Goal: Transaction & Acquisition: Purchase product/service

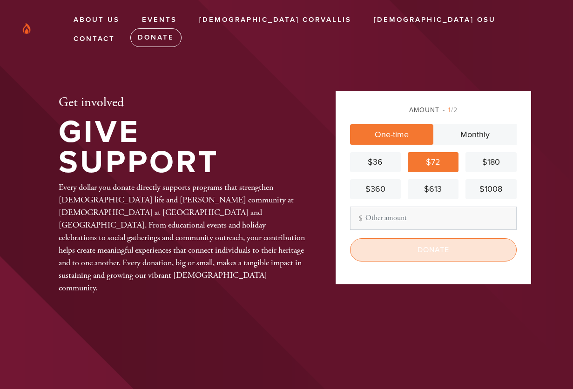
click at [436, 252] on input "Donate" at bounding box center [433, 249] width 167 height 23
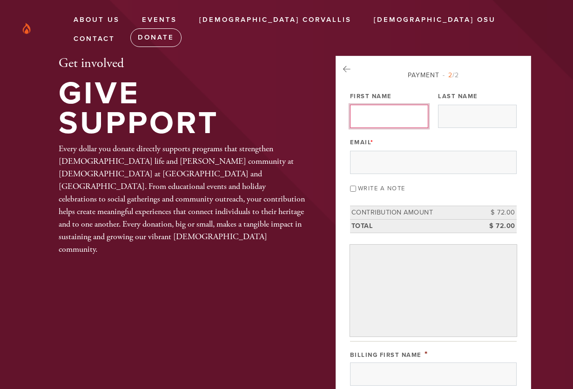
click at [383, 114] on input "First Name" at bounding box center [389, 116] width 78 height 23
type input "Rachel"
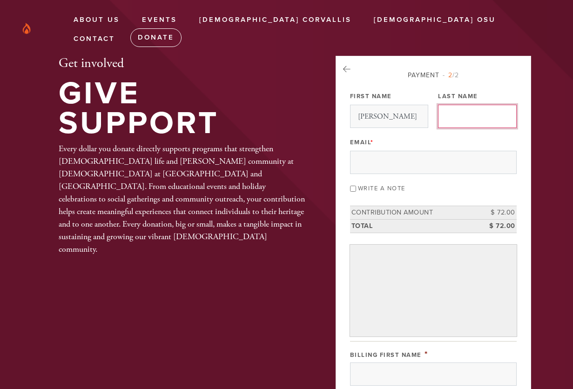
type input "Peck"
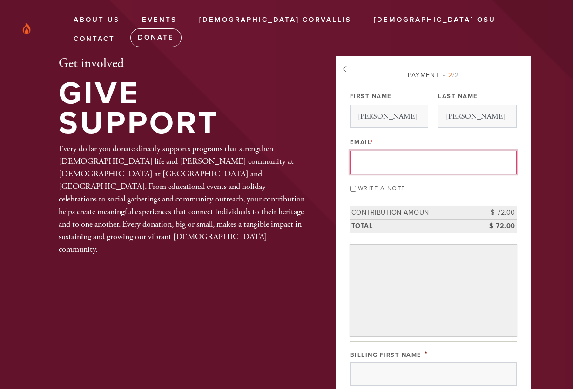
type input "rachel.peck1@gmail.com"
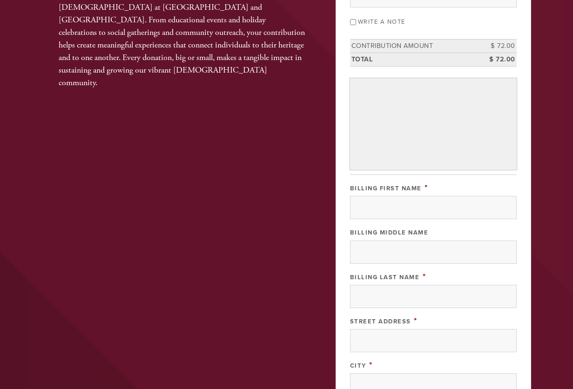
scroll to position [186, 0]
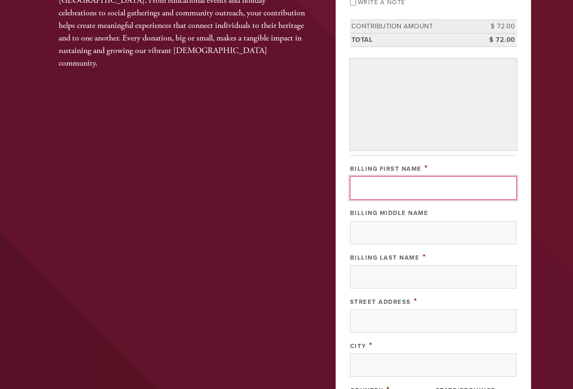
click at [400, 188] on input "Billing First Name" at bounding box center [433, 187] width 167 height 23
type input "Rachel"
type input "Peck"
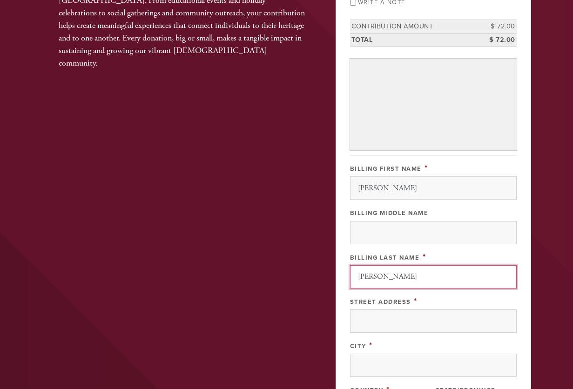
type input "920 NW Merrie Dr"
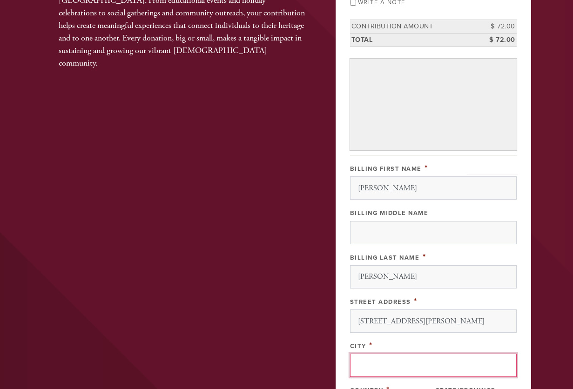
type input "Corvallis"
type input "United States"
type input "97330-2336"
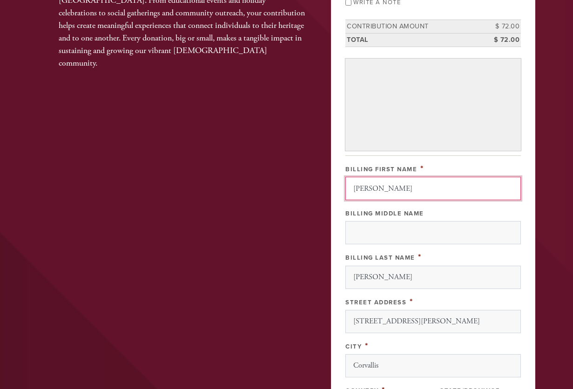
scroll to position [390, 0]
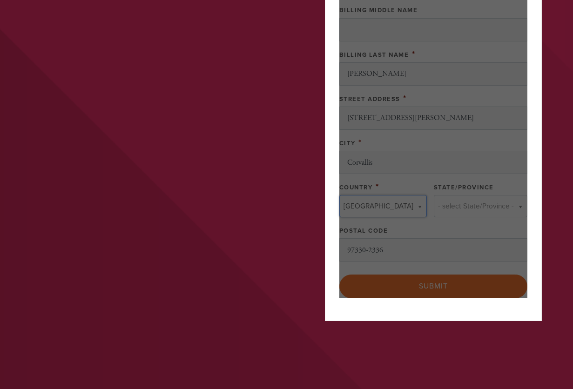
type input "United States"
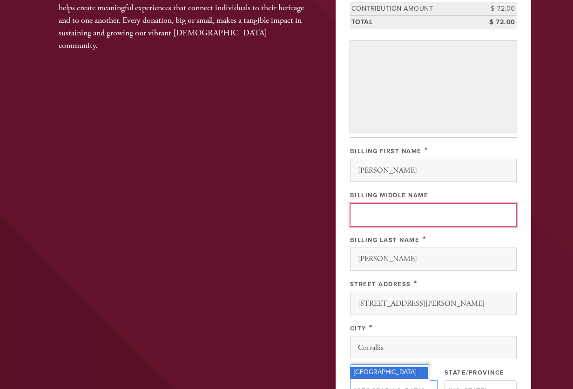
scroll to position [0, 0]
click at [389, 212] on input "Billing Middle Name" at bounding box center [433, 214] width 167 height 23
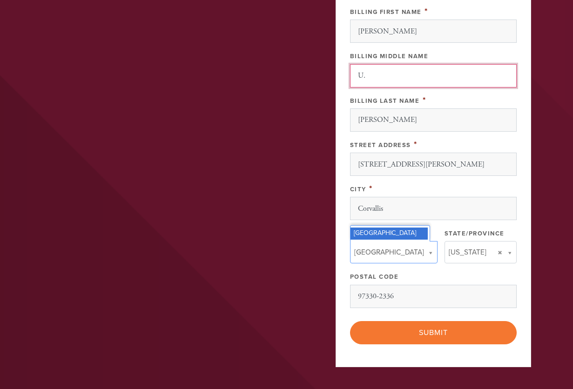
scroll to position [343, 0]
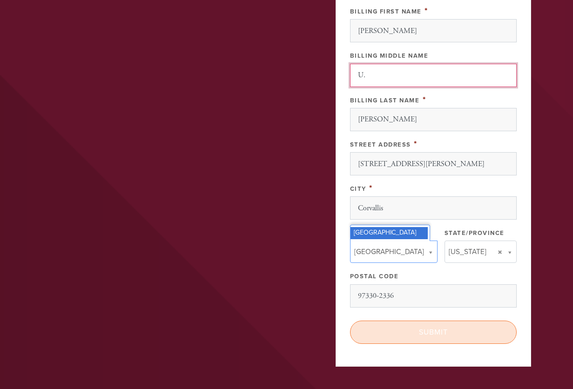
type input "U."
click at [435, 329] on input "Submit" at bounding box center [433, 332] width 167 height 23
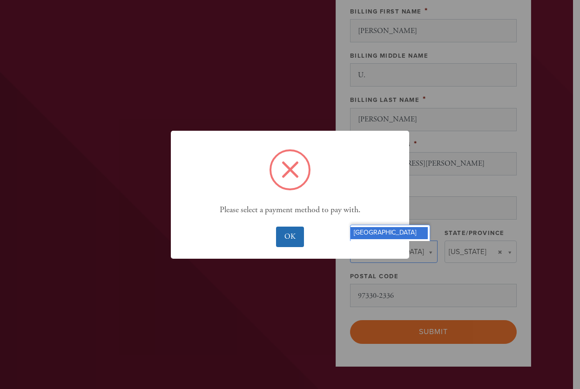
click at [285, 231] on button "OK" at bounding box center [289, 237] width 27 height 20
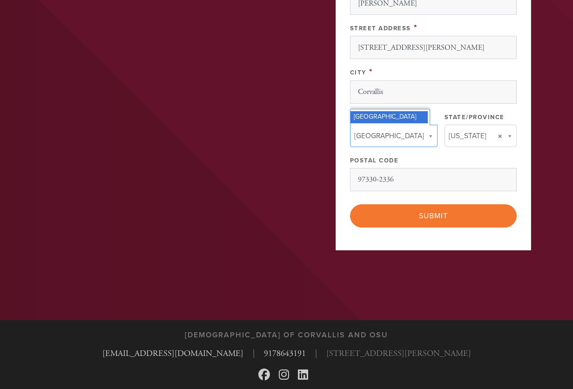
scroll to position [442, 0]
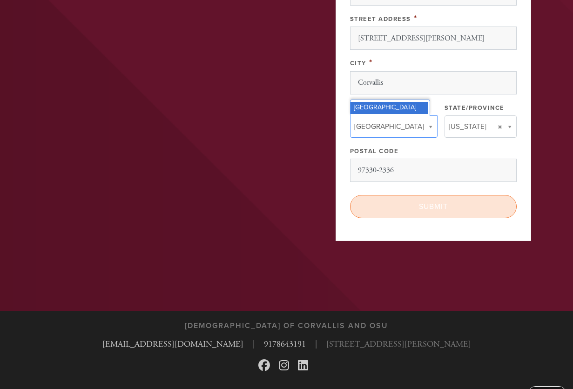
click at [435, 207] on input "Submit" at bounding box center [433, 206] width 167 height 23
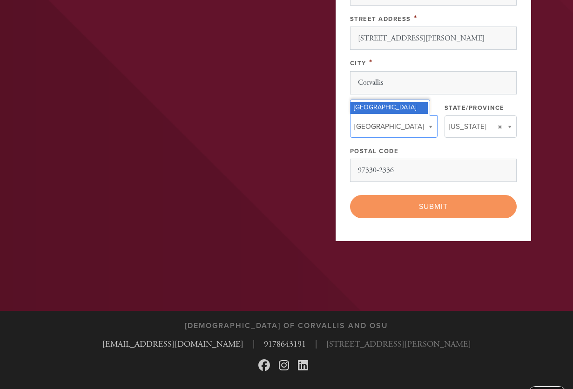
click at [429, 205] on div "< Previous Page Submit" at bounding box center [433, 206] width 167 height 23
click at [430, 205] on div "< Previous Page Submit" at bounding box center [433, 206] width 167 height 23
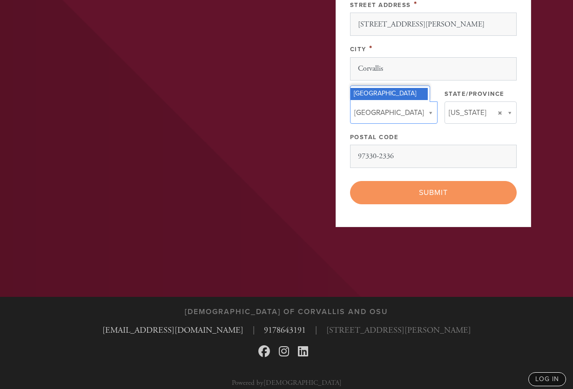
scroll to position [464, 0]
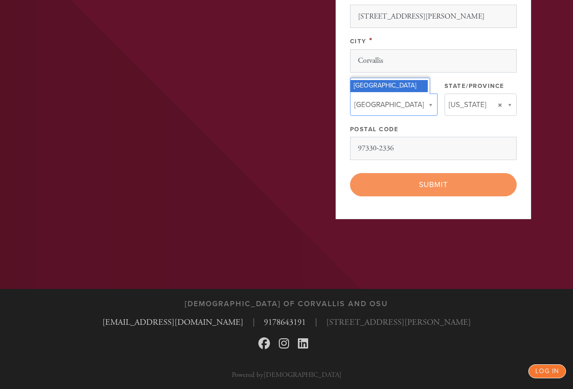
click at [547, 367] on link "log in" at bounding box center [547, 371] width 38 height 14
